Goal: Task Accomplishment & Management: Use online tool/utility

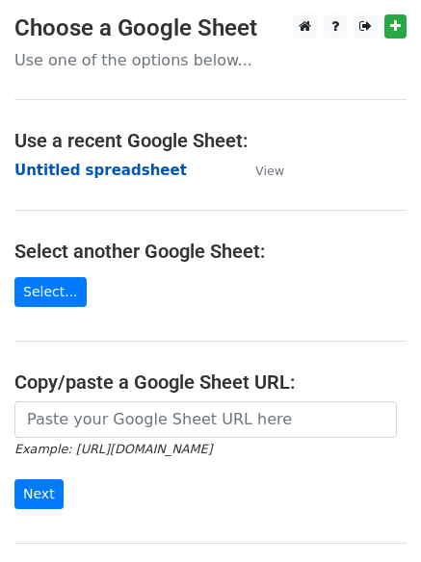
click at [109, 171] on strong "Untitled spreadsheet" at bounding box center [100, 170] width 172 height 17
click at [134, 177] on strong "Untitled spreadsheet" at bounding box center [100, 170] width 172 height 17
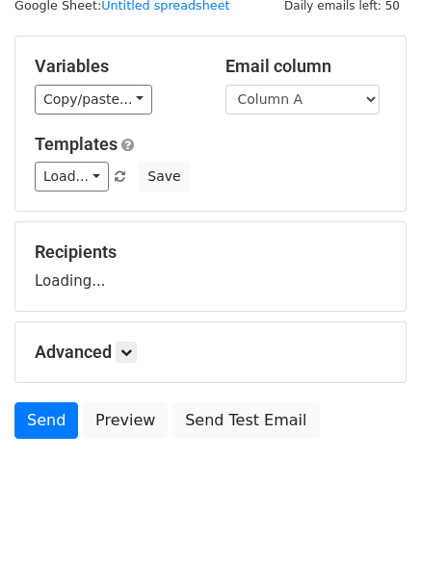
scroll to position [109, 0]
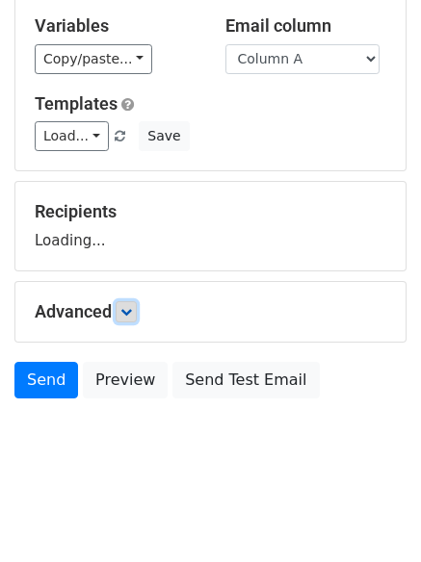
click at [133, 303] on link at bounding box center [126, 311] width 21 height 21
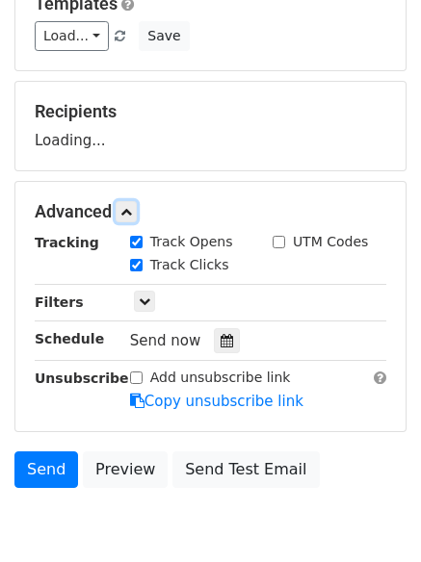
scroll to position [297, 0]
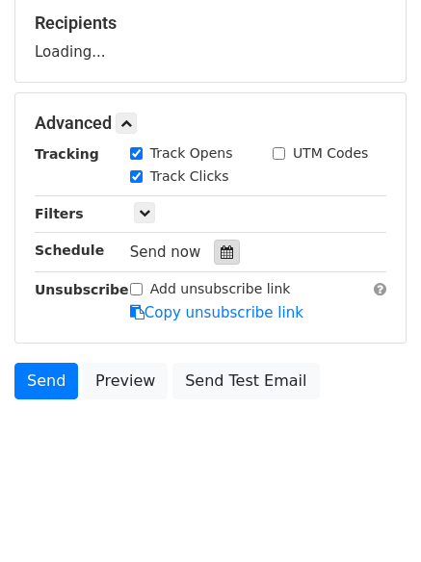
click at [225, 255] on div at bounding box center [227, 252] width 26 height 25
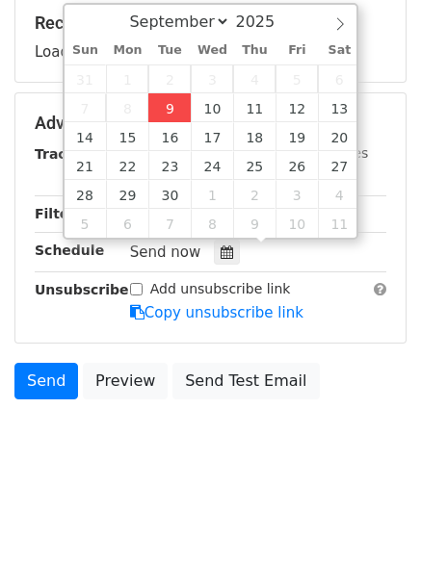
type input "2025-09-09 15:01"
type input "03"
type input "01"
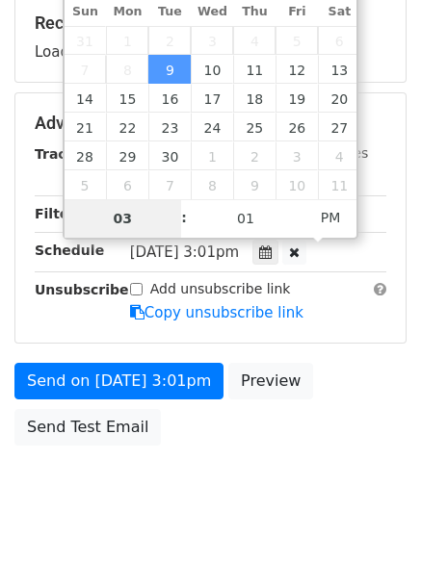
type input "4"
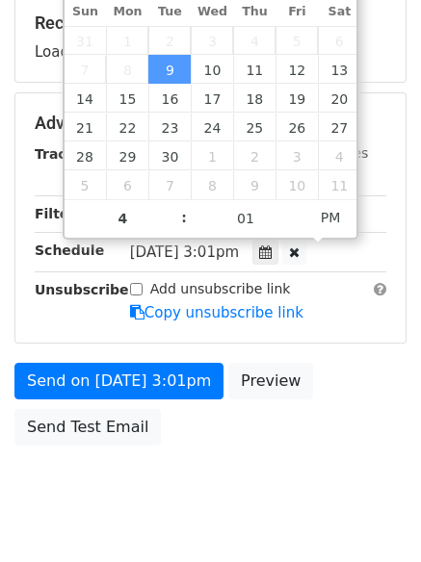
type input "2025-09-09 16:01"
click at [195, 503] on body "New Campaign Daily emails left: 50 Google Sheet: Untitled spreadsheet Variables…" at bounding box center [210, 124] width 421 height 815
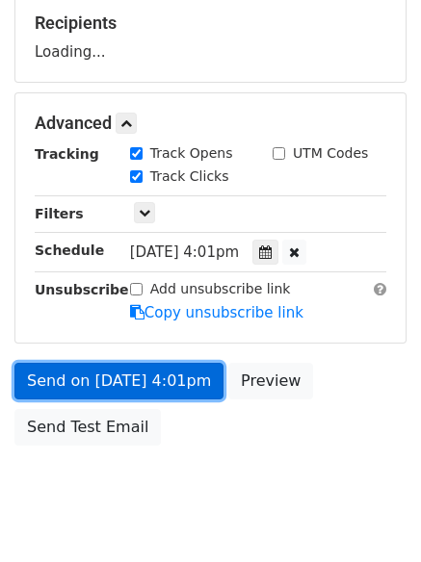
click at [176, 387] on link "Send on Sep 9 at 4:01pm" at bounding box center [118, 381] width 209 height 37
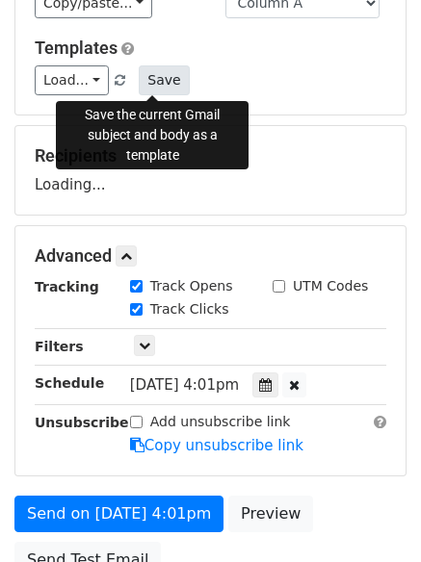
scroll to position [105, 0]
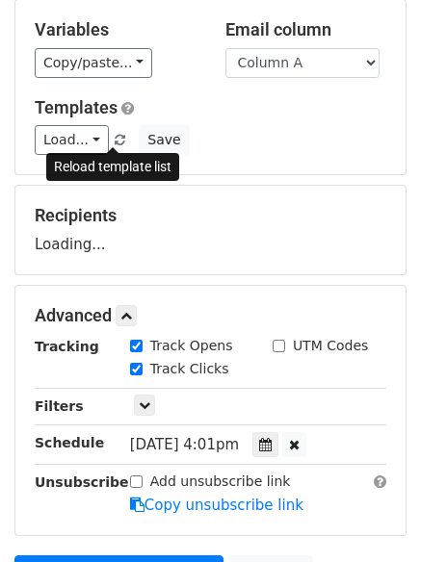
click at [115, 135] on span at bounding box center [120, 141] width 11 height 13
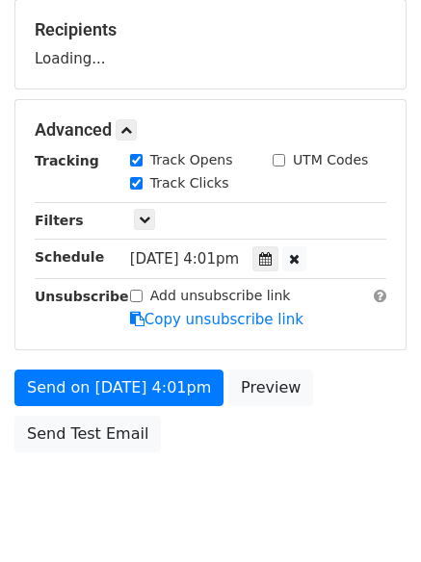
scroll to position [9, 0]
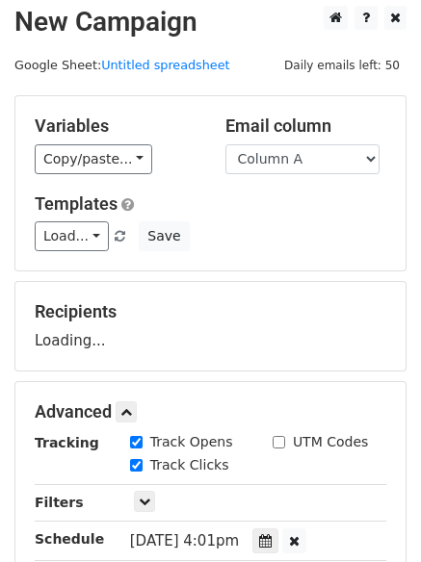
click at [115, 245] on div "Load... No templates saved Save" at bounding box center [210, 236] width 380 height 30
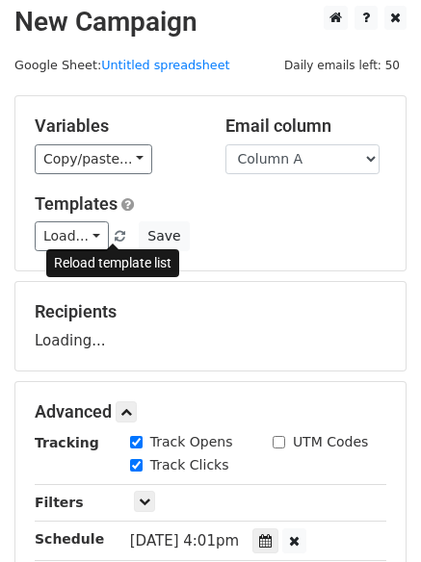
click at [115, 235] on span at bounding box center [120, 237] width 11 height 13
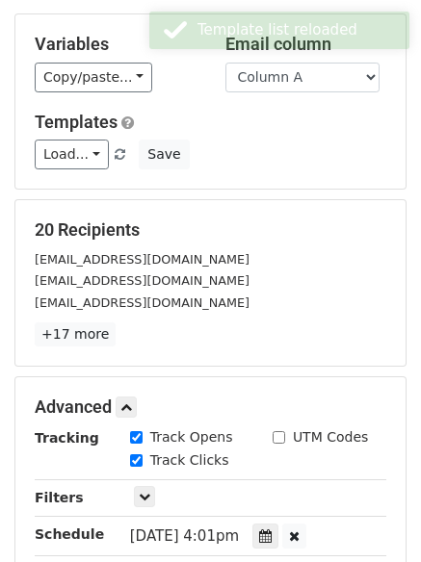
scroll to position [421, 0]
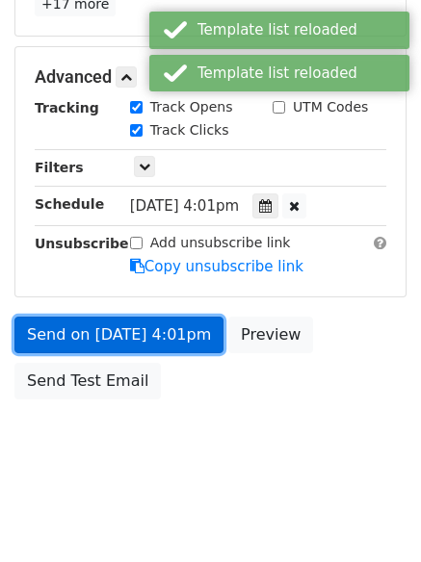
click at [157, 328] on link "Send on Sep 9 at 4:01pm" at bounding box center [118, 335] width 209 height 37
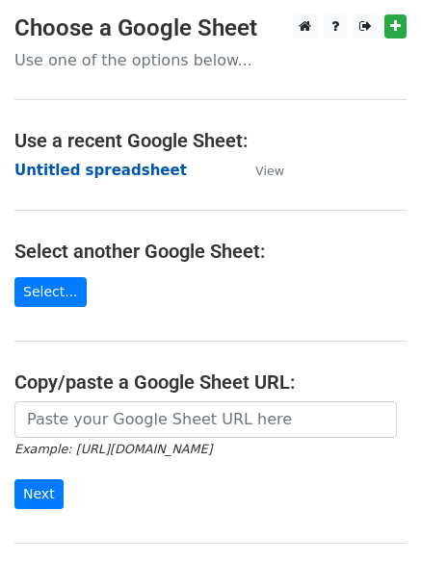
click at [142, 168] on strong "Untitled spreadsheet" at bounding box center [100, 170] width 172 height 17
click at [112, 176] on strong "Untitled spreadsheet" at bounding box center [100, 170] width 172 height 17
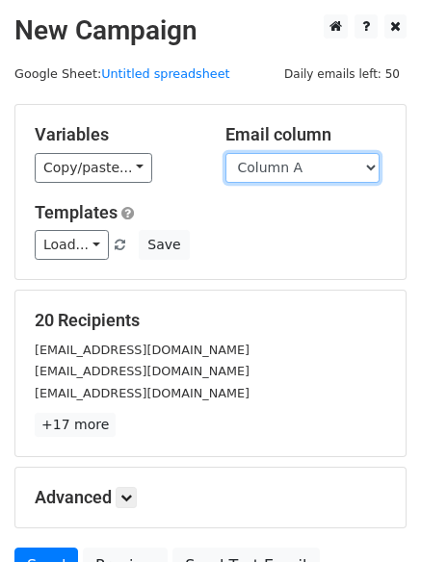
click at [302, 171] on select "Column A Column B Column C Column D" at bounding box center [302, 168] width 154 height 30
select select "Column B"
click at [225, 153] on select "Column A Column B Column C Column D" at bounding box center [302, 168] width 154 height 30
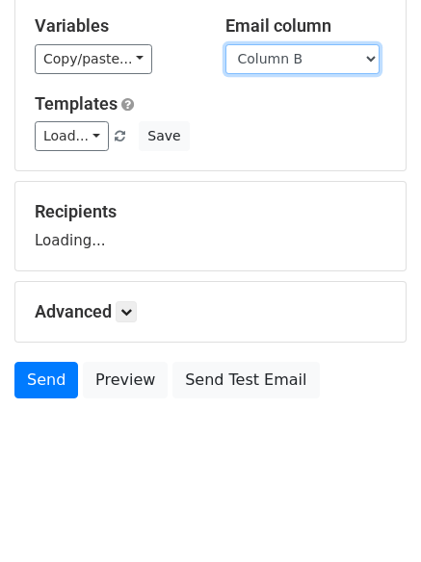
scroll to position [109, 0]
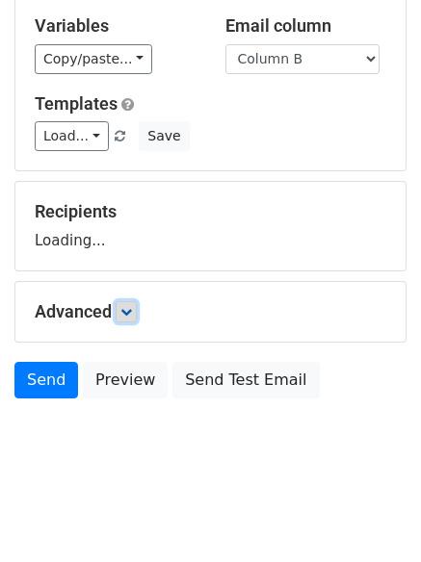
click at [130, 318] on link at bounding box center [126, 311] width 21 height 21
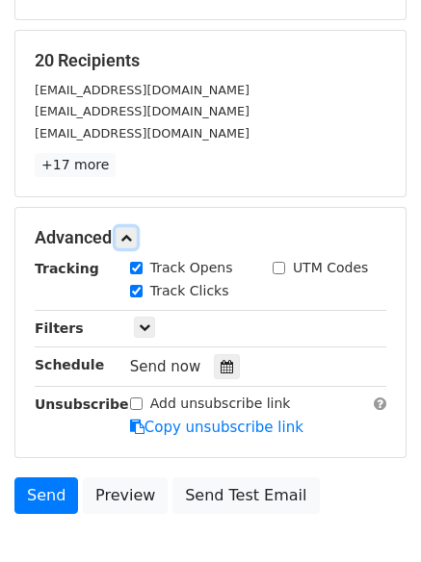
scroll to position [297, 0]
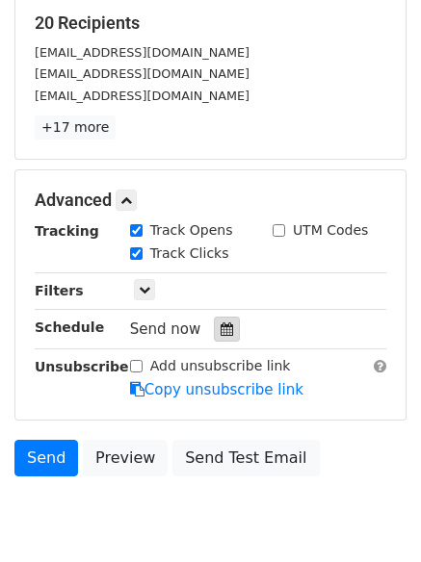
click at [220, 335] on icon at bounding box center [226, 328] width 13 height 13
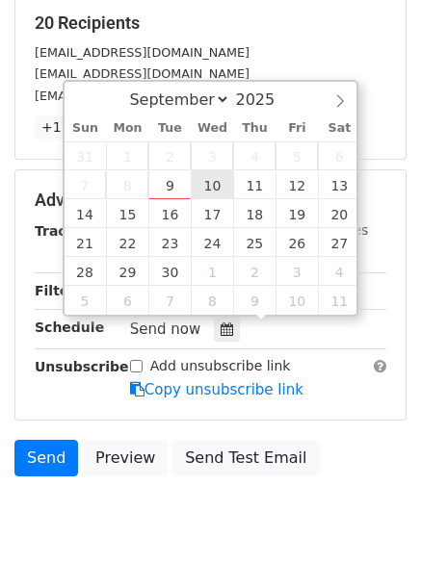
type input "2025-09-10 12:00"
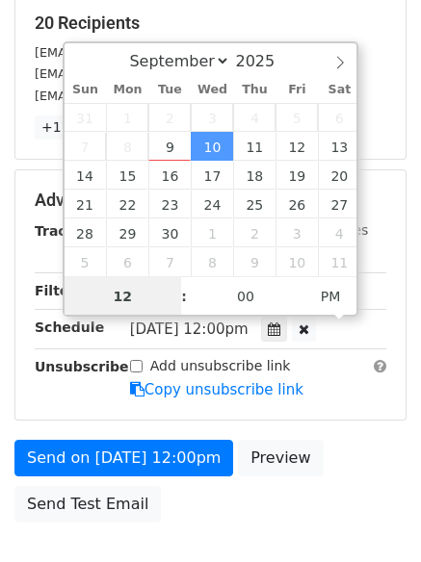
scroll to position [1, 0]
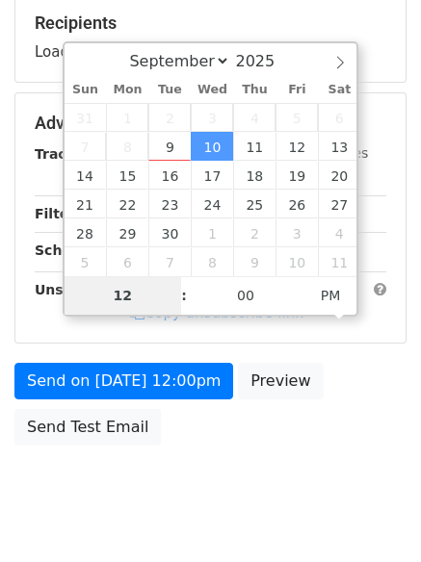
type input "5"
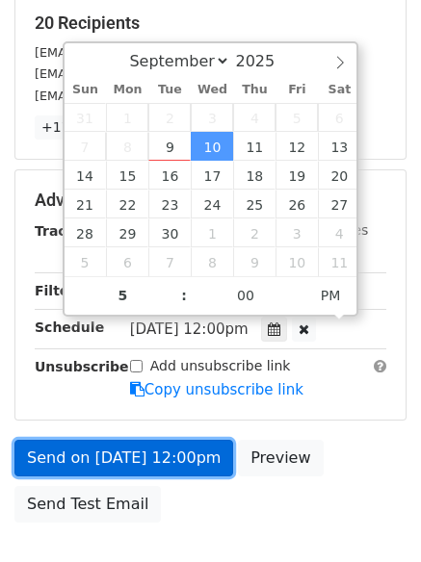
type input "2025-09-10 17:00"
click at [195, 454] on link "Send on Sep 10 at 12:00pm" at bounding box center [123, 458] width 219 height 37
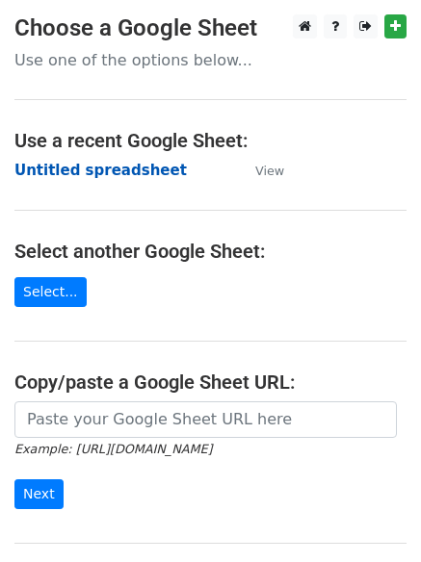
click at [138, 179] on strong "Untitled spreadsheet" at bounding box center [100, 170] width 172 height 17
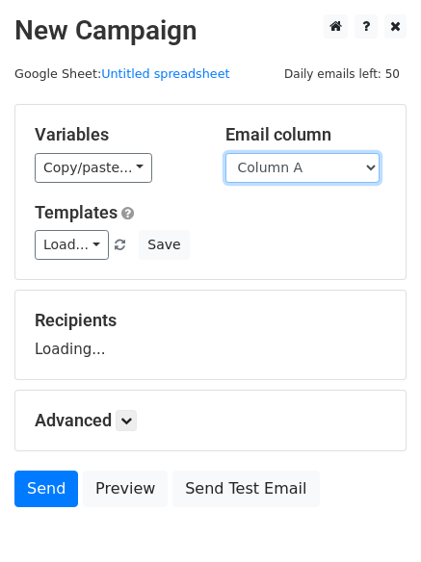
click at [311, 168] on select "Column A Column B Column C Column D" at bounding box center [302, 168] width 154 height 30
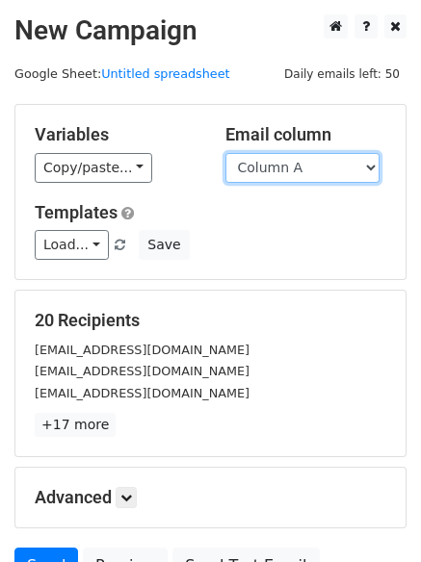
click at [324, 175] on select "Column A Column B Column C Column D" at bounding box center [302, 168] width 154 height 30
select select "Column C"
click at [225, 153] on select "Column A Column B Column C Column D" at bounding box center [302, 168] width 154 height 30
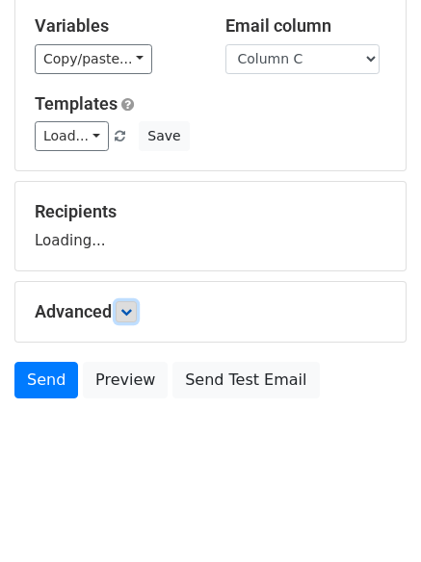
click at [135, 318] on link at bounding box center [126, 311] width 21 height 21
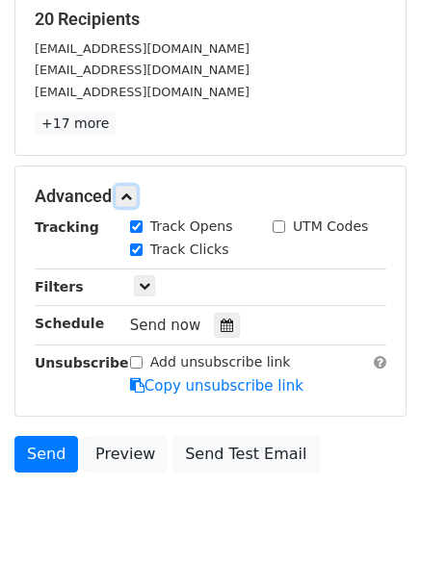
scroll to position [367, 0]
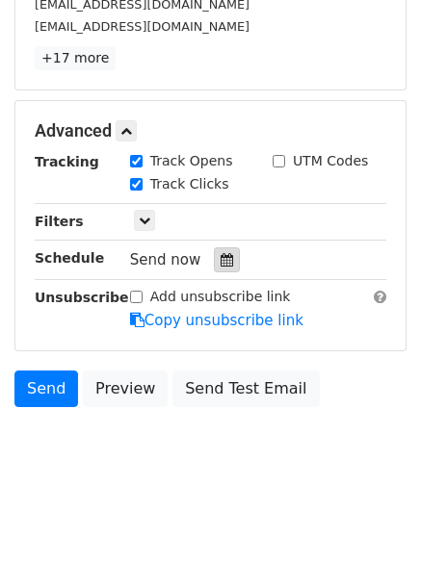
click at [220, 257] on icon at bounding box center [226, 259] width 13 height 13
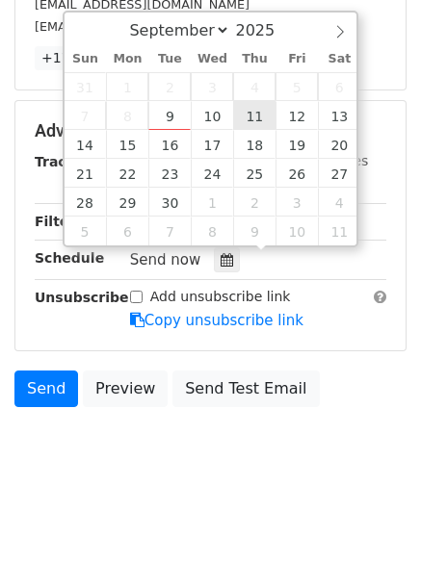
type input "2025-09-11 12:00"
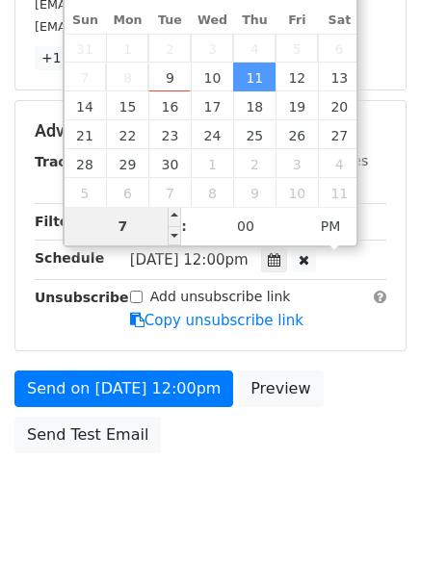
click at [139, 230] on input "7" at bounding box center [122, 226] width 117 height 39
type input "6"
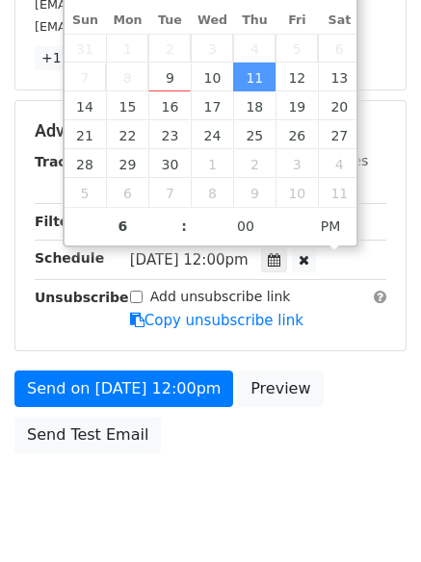
type input "2025-09-11 18:00"
click at [171, 447] on div "Send on Sep 11 at 12:00pm Preview Send Test Email" at bounding box center [210, 417] width 421 height 92
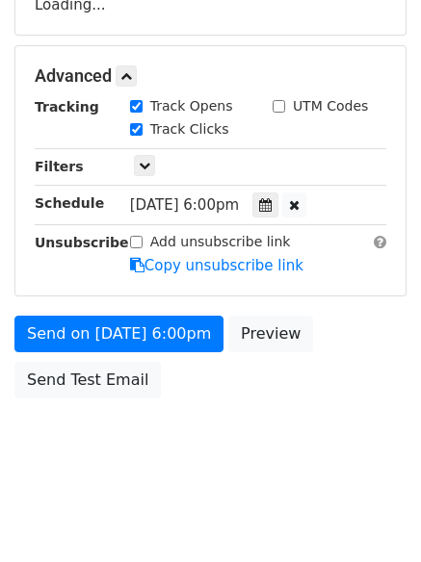
scroll to position [344, 0]
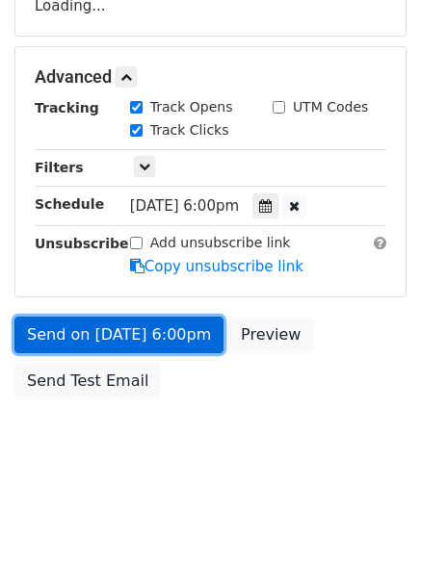
click at [176, 337] on link "Send on Sep 11 at 6:00pm" at bounding box center [118, 335] width 209 height 37
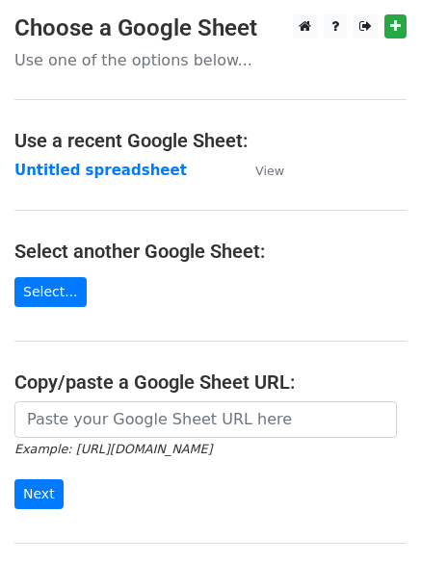
click at [92, 181] on td "Untitled spreadsheet" at bounding box center [124, 171] width 221 height 22
click at [102, 174] on strong "Untitled spreadsheet" at bounding box center [100, 170] width 172 height 17
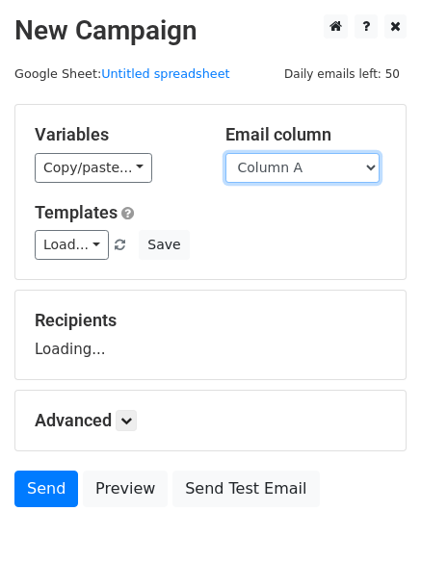
click at [320, 163] on select "Column A Column B Column C Column D" at bounding box center [302, 168] width 154 height 30
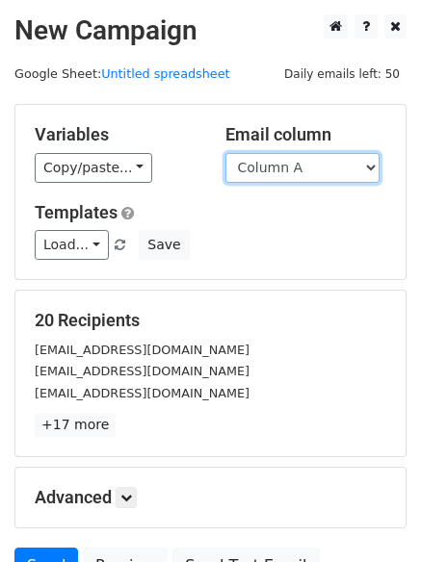
click at [312, 167] on select "Column A Column B Column C Column D" at bounding box center [302, 168] width 154 height 30
select select "Column D"
click at [225, 153] on select "Column A Column B Column C Column D" at bounding box center [302, 168] width 154 height 30
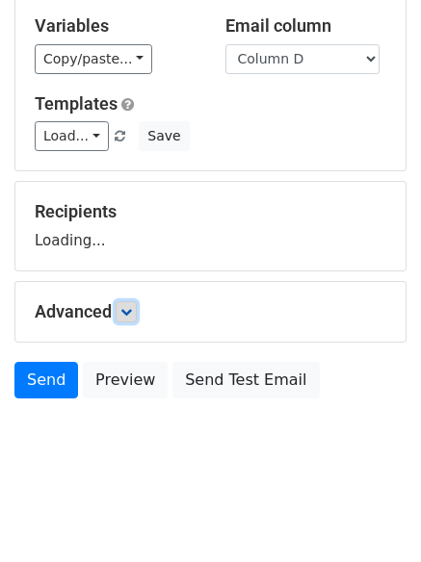
click at [134, 320] on link at bounding box center [126, 311] width 21 height 21
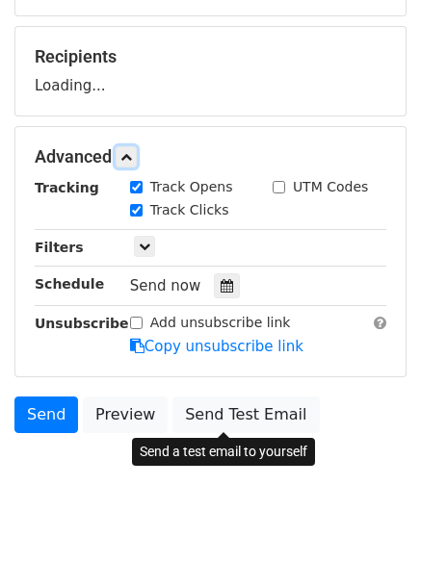
scroll to position [266, 0]
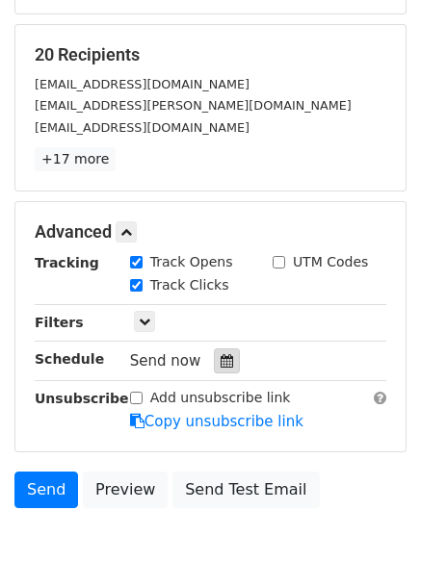
click at [214, 353] on div at bounding box center [227, 360] width 26 height 25
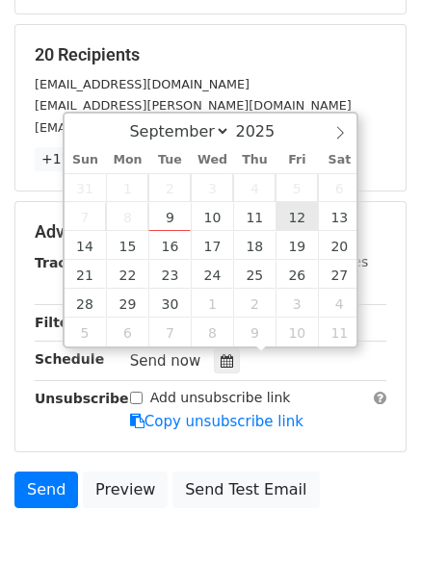
type input "[DATE] 12:00"
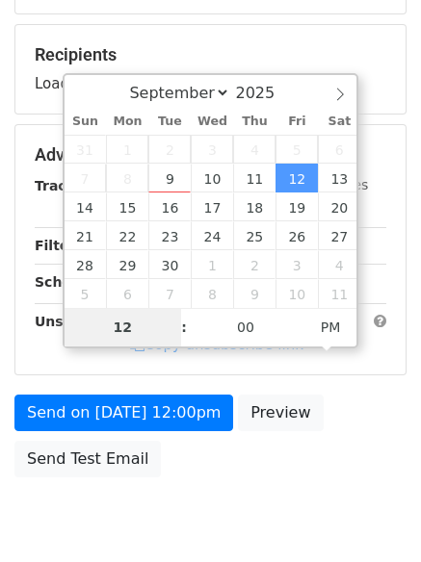
type input "7"
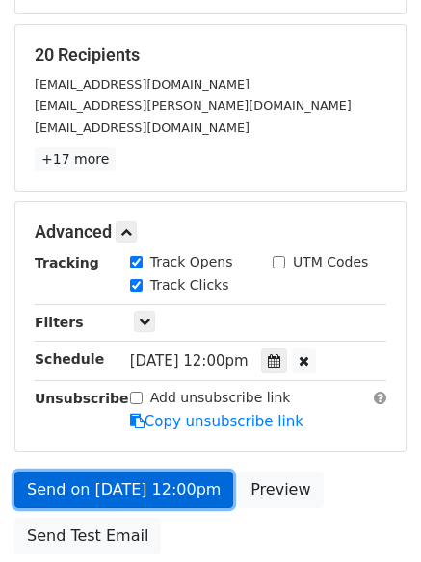
type input "[DATE] 19:00"
click at [202, 483] on link "Send on [DATE] 12:00pm" at bounding box center [123, 490] width 219 height 37
